Goal: Find specific page/section: Find specific page/section

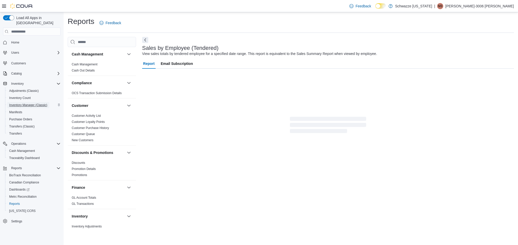
click at [30, 103] on span "Inventory Manager (Classic)" at bounding box center [28, 105] width 38 height 4
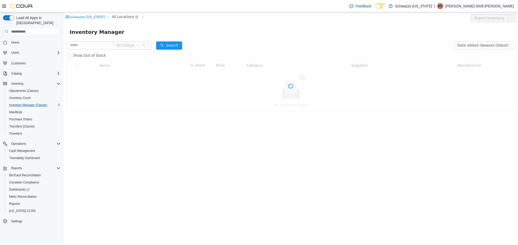
click at [124, 17] on span "All Locations" at bounding box center [123, 17] width 22 height 6
click at [120, 17] on span "All Locations" at bounding box center [123, 17] width 22 height 6
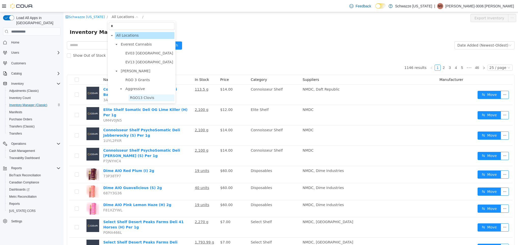
type input "*"
click at [140, 100] on span "RGO13 Clovis" at bounding box center [152, 97] width 46 height 7
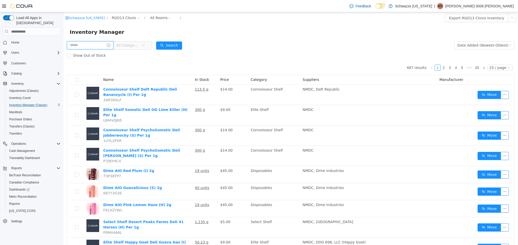
click at [88, 45] on input "text" at bounding box center [90, 45] width 47 height 8
type input "***"
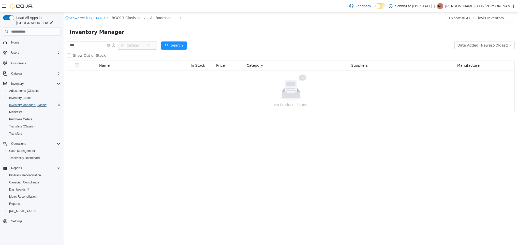
click at [133, 47] on span "All Categories" at bounding box center [132, 45] width 23 height 5
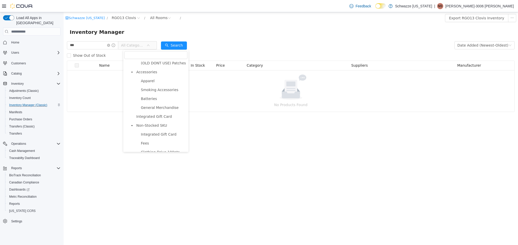
scroll to position [405, 0]
click at [154, 81] on span "Accessories" at bounding box center [161, 77] width 52 height 7
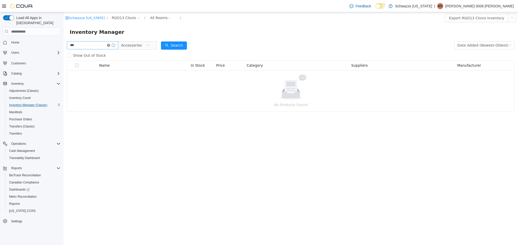
click at [110, 46] on icon "icon: close-circle" at bounding box center [108, 45] width 3 height 3
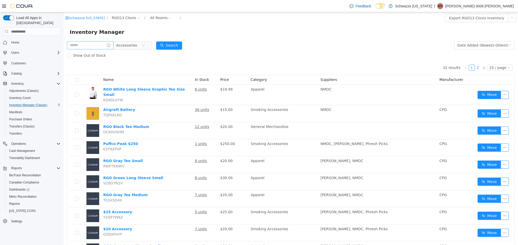
click at [475, 66] on link "2" at bounding box center [478, 68] width 6 height 6
